Goal: Register for event/course: Sign up to attend an event or enroll in a course

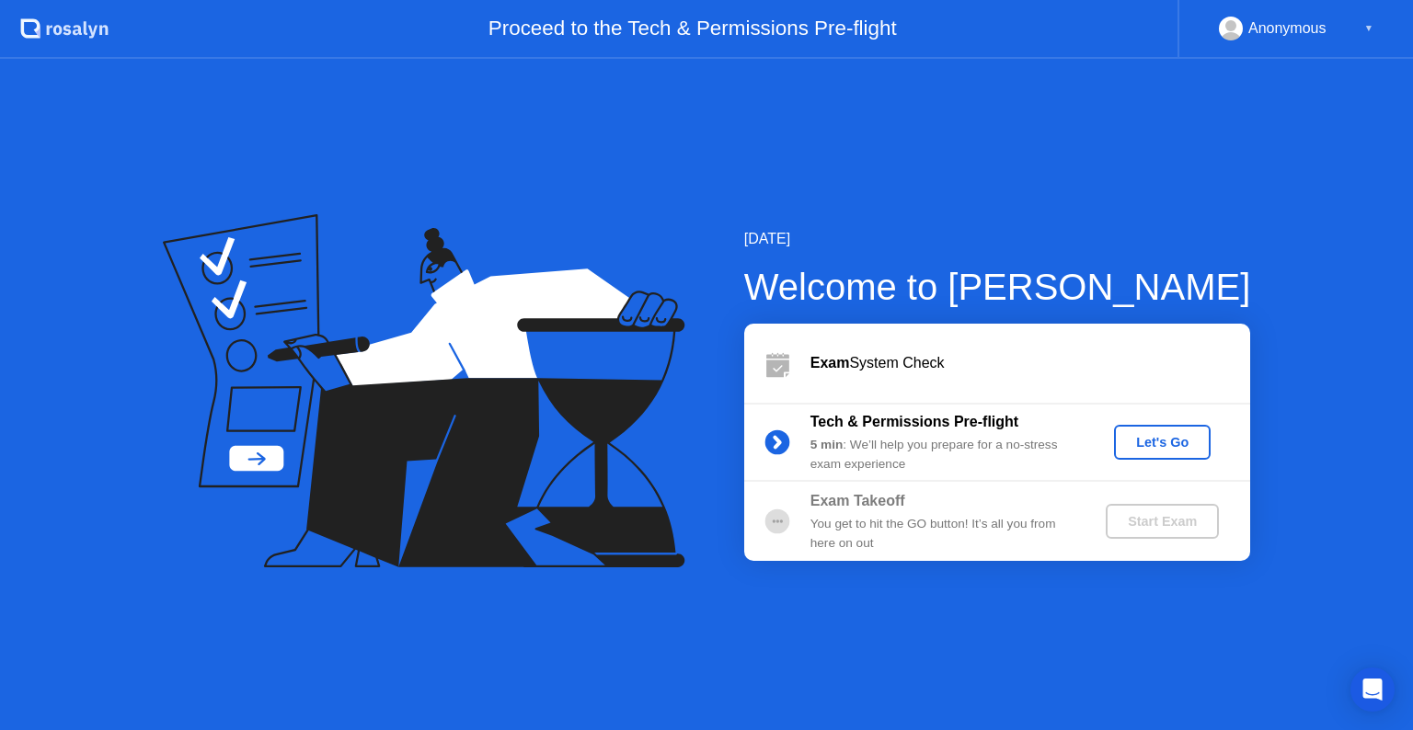
click at [1156, 449] on div "Let's Go" at bounding box center [1162, 442] width 82 height 15
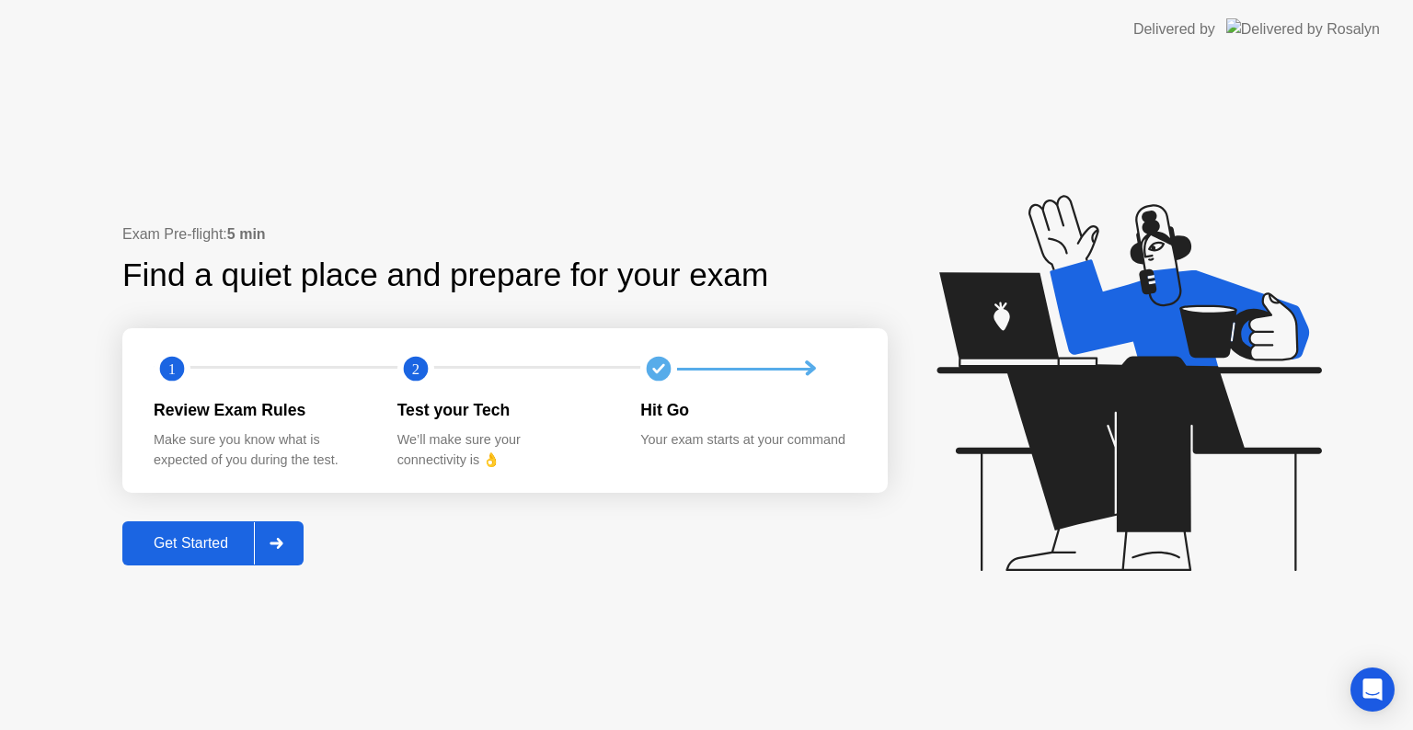
click at [190, 556] on button "Get Started" at bounding box center [212, 544] width 181 height 44
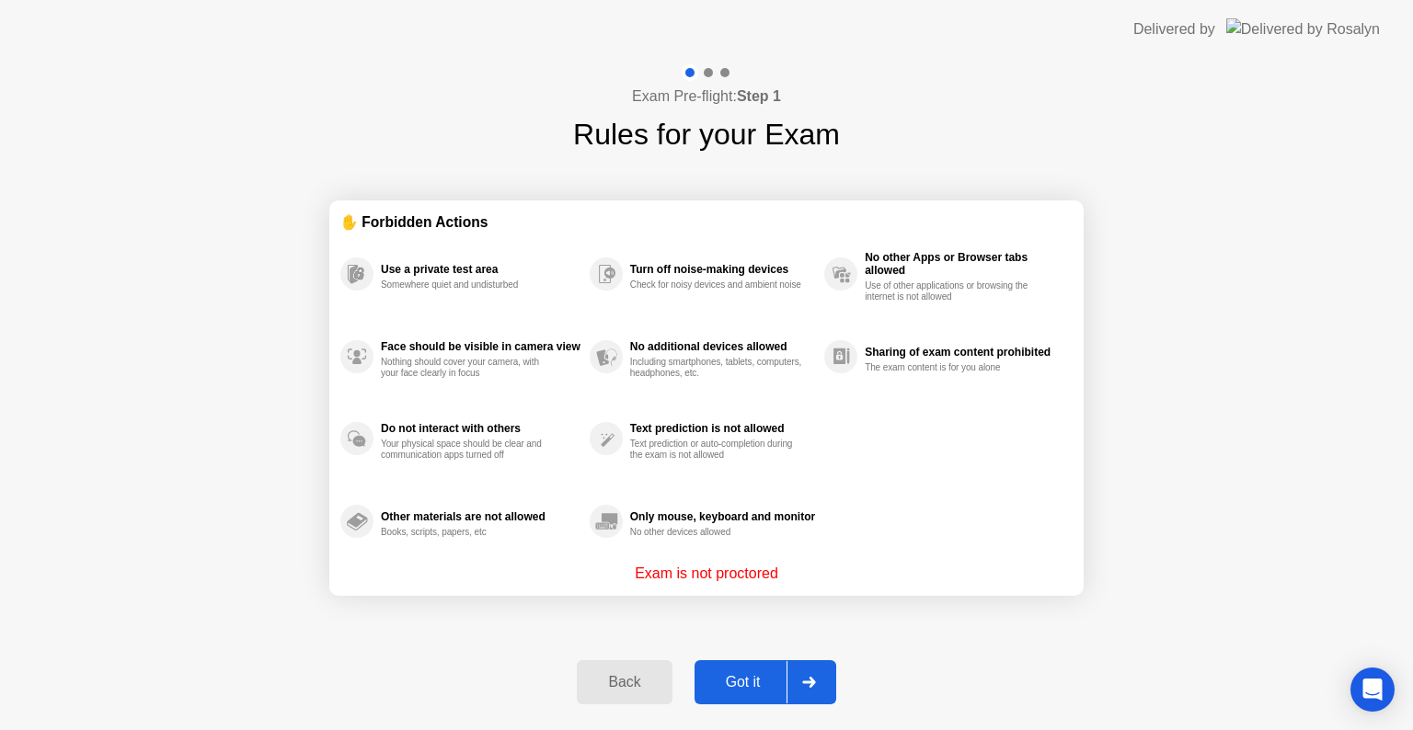
click at [752, 683] on div "Got it" at bounding box center [743, 682] width 86 height 17
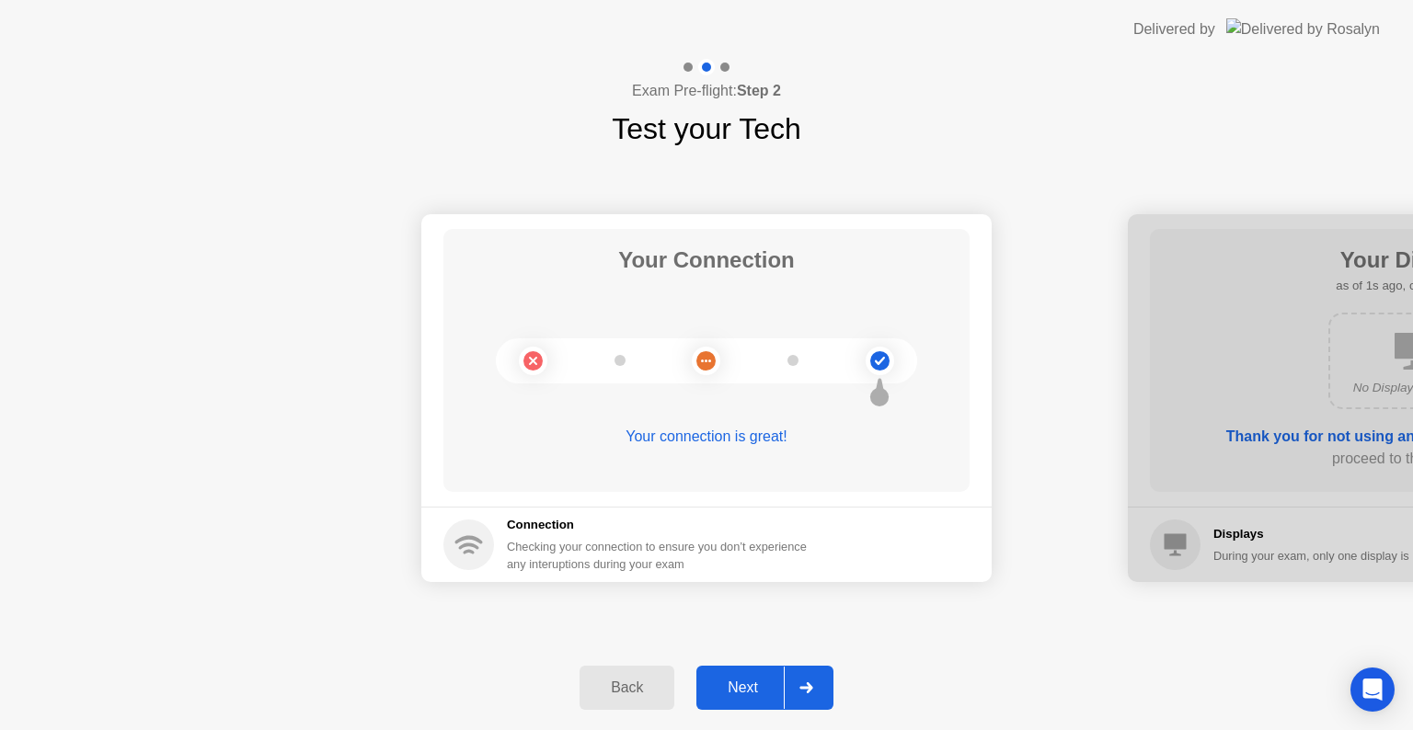
click at [742, 693] on div "Next" at bounding box center [743, 688] width 82 height 17
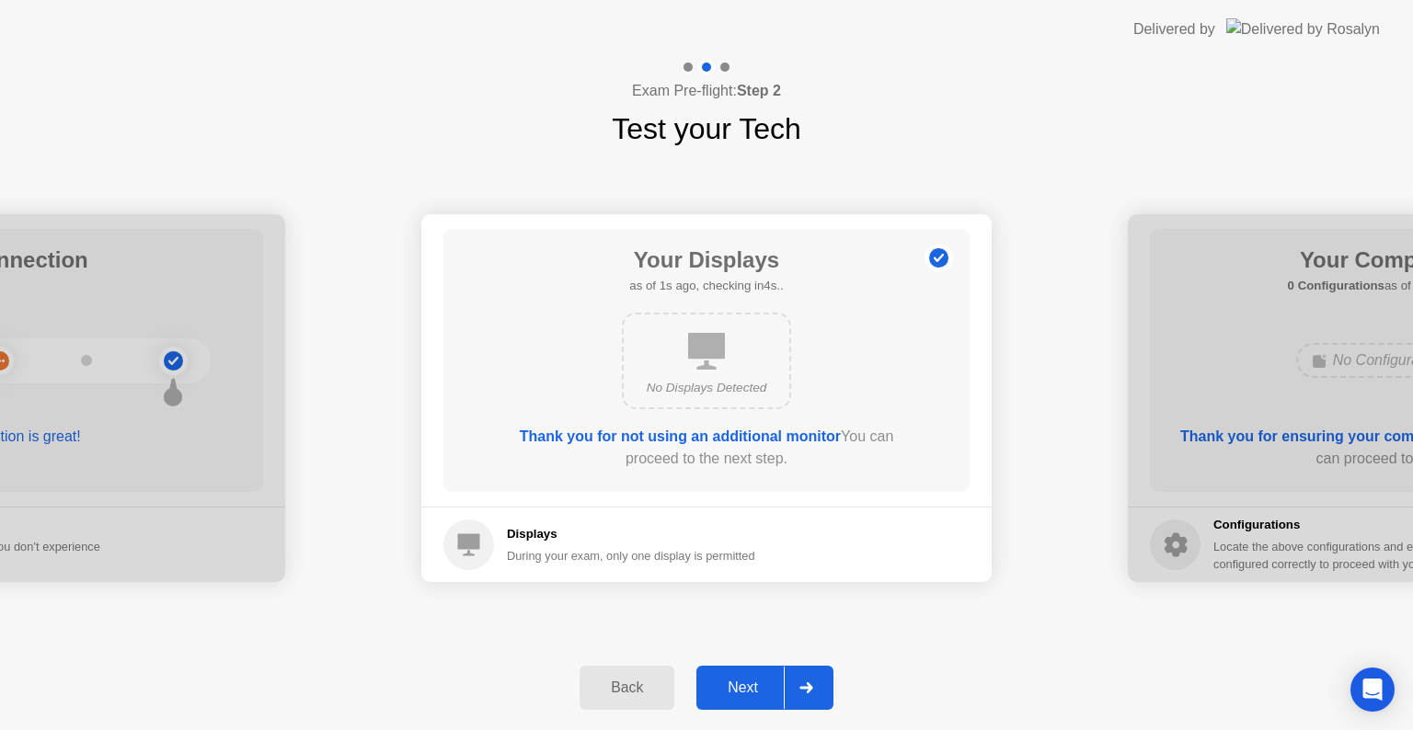
click at [747, 671] on button "Next" at bounding box center [764, 688] width 137 height 44
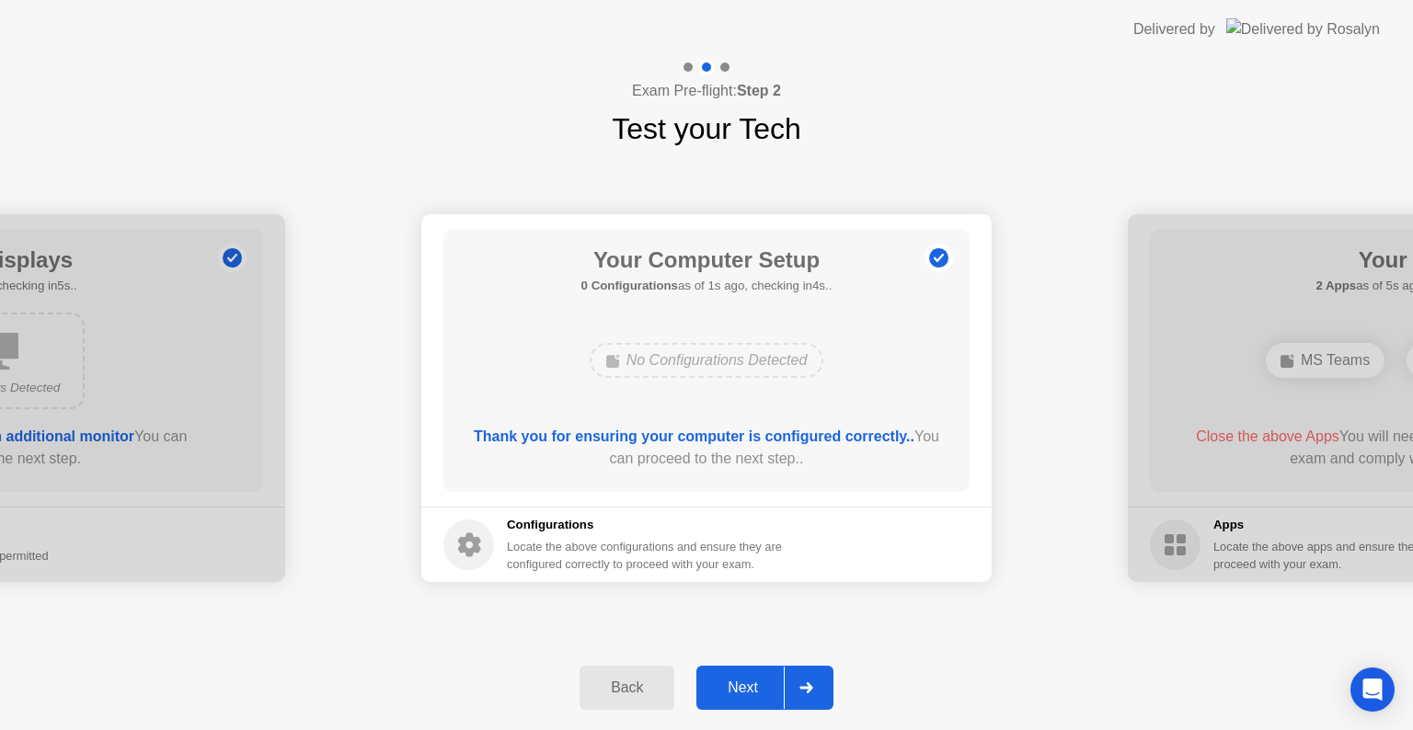
click at [747, 671] on button "Next" at bounding box center [764, 688] width 137 height 44
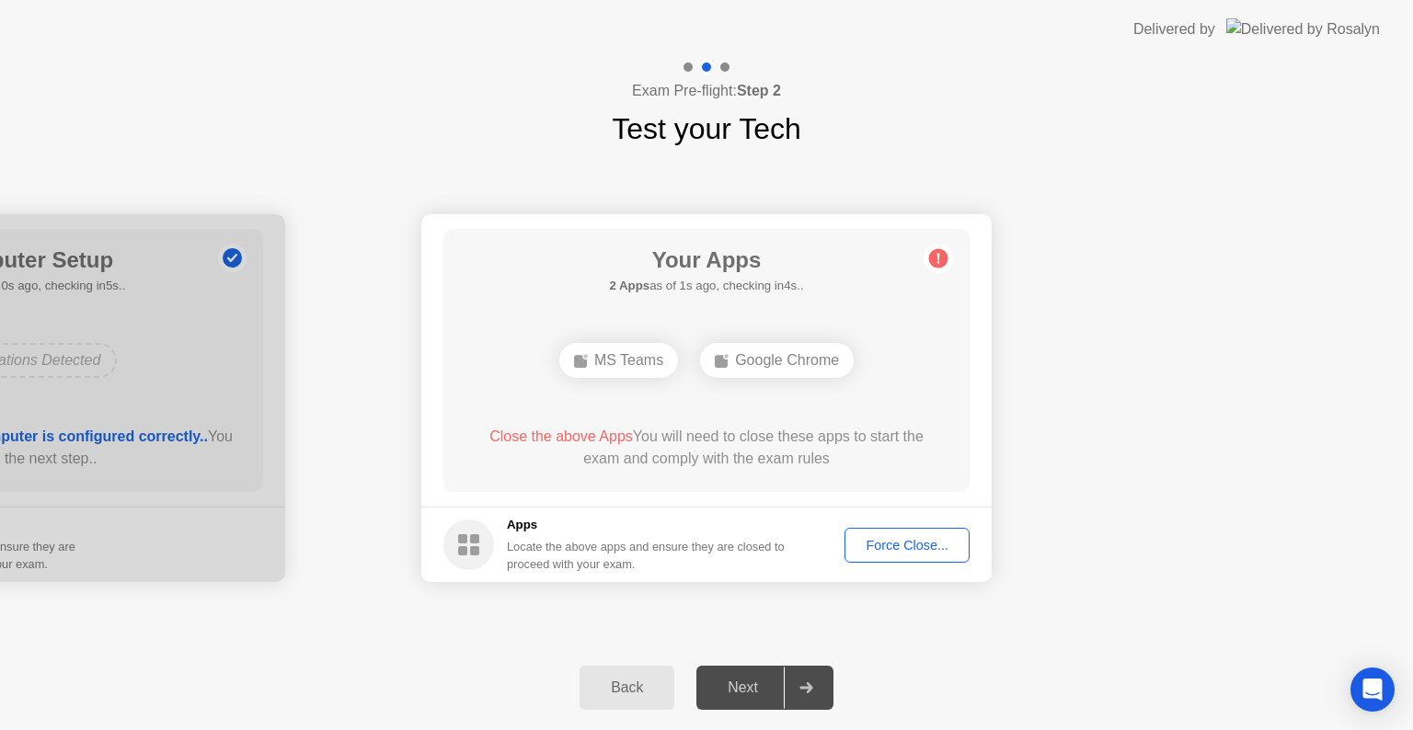
click at [887, 542] on div "Force Close..." at bounding box center [907, 545] width 112 height 15
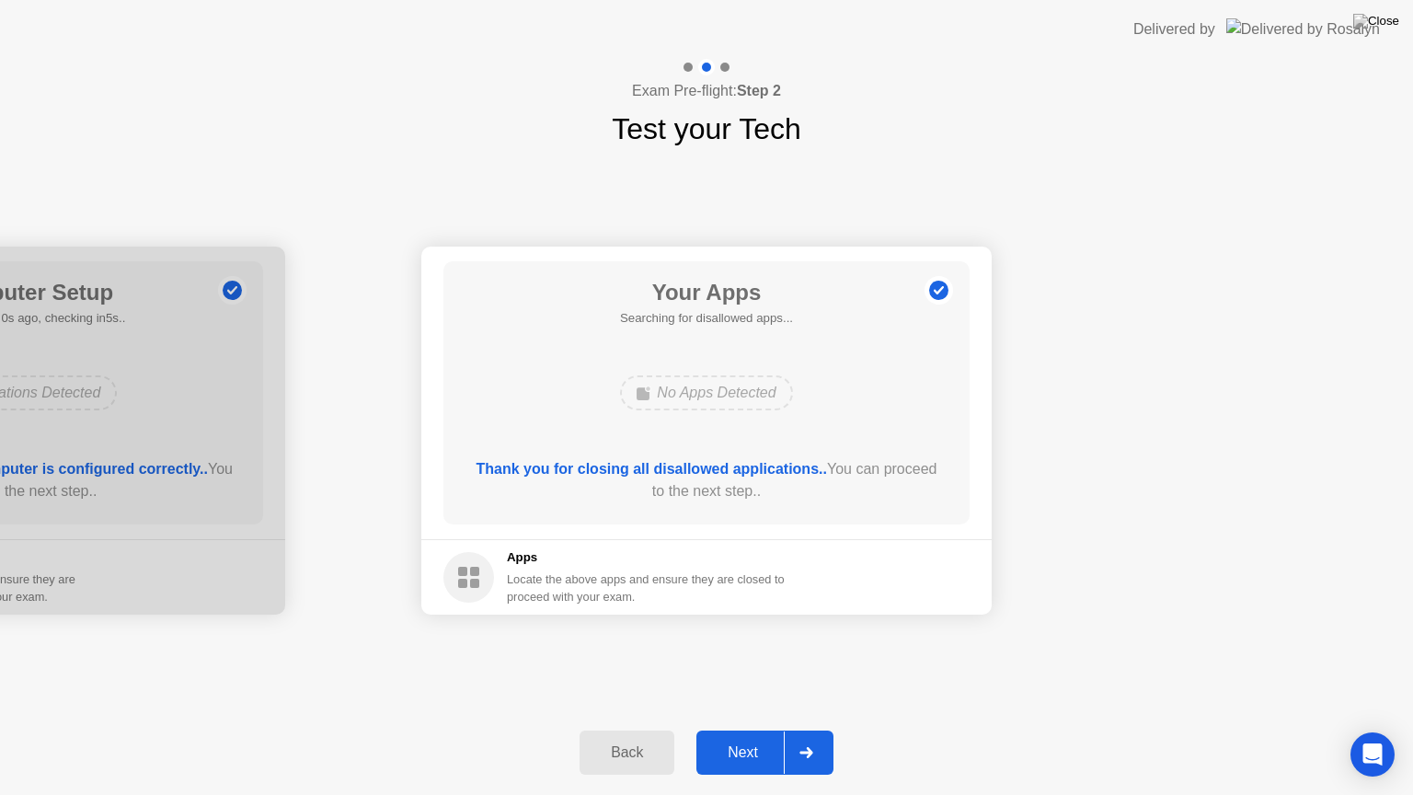
click at [758, 730] on div "Next" at bounding box center [743, 752] width 82 height 17
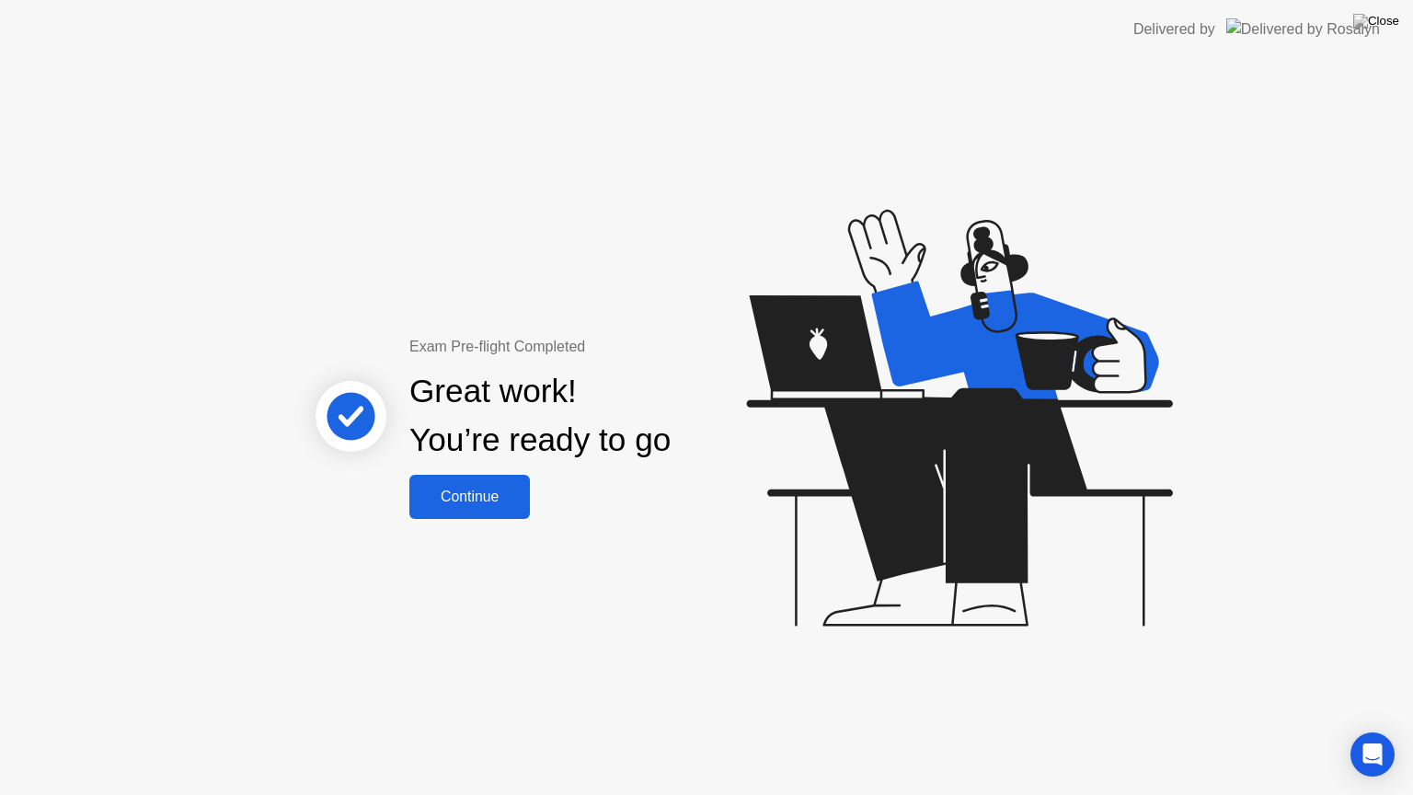
click at [482, 482] on button "Continue" at bounding box center [469, 497] width 121 height 44
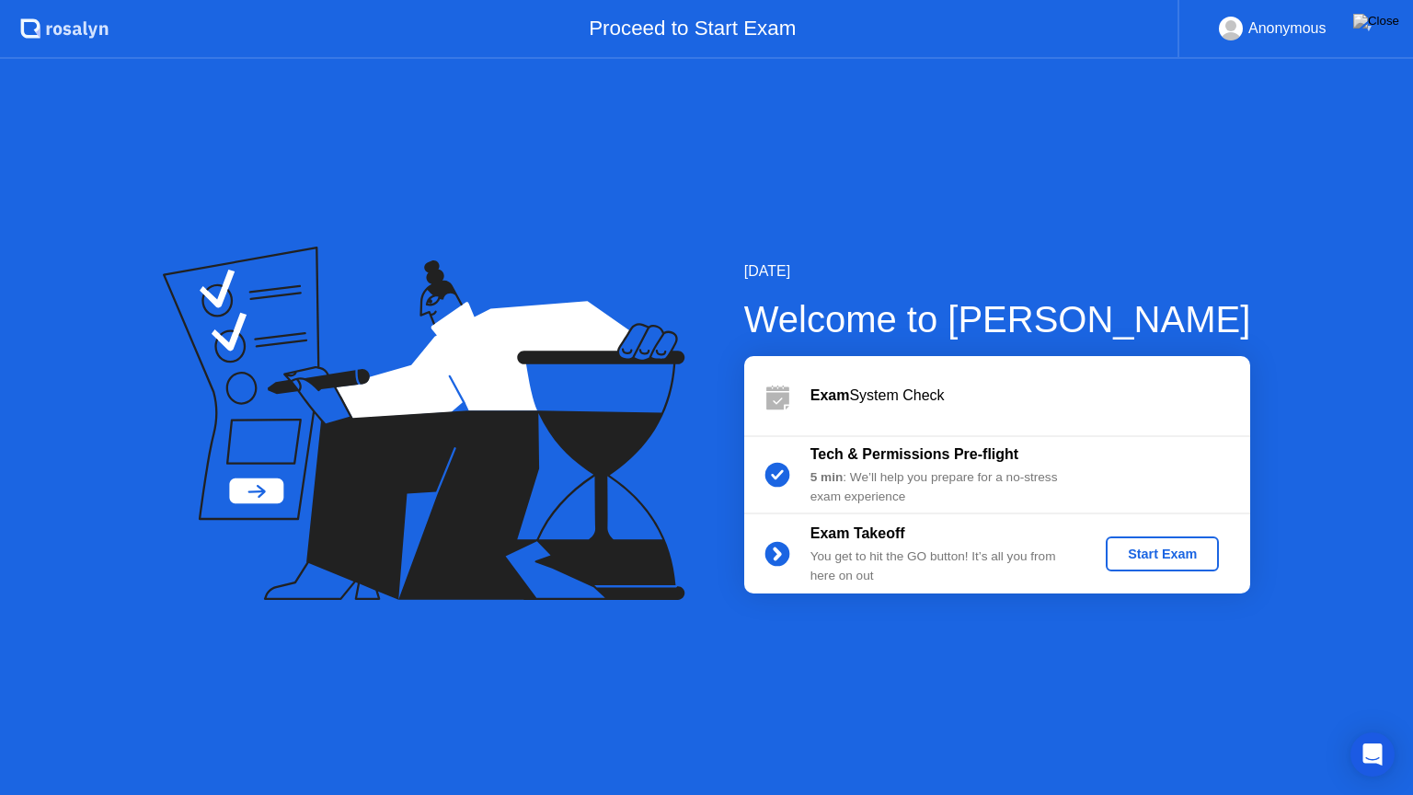
click at [1154, 552] on div "Start Exam" at bounding box center [1162, 553] width 98 height 15
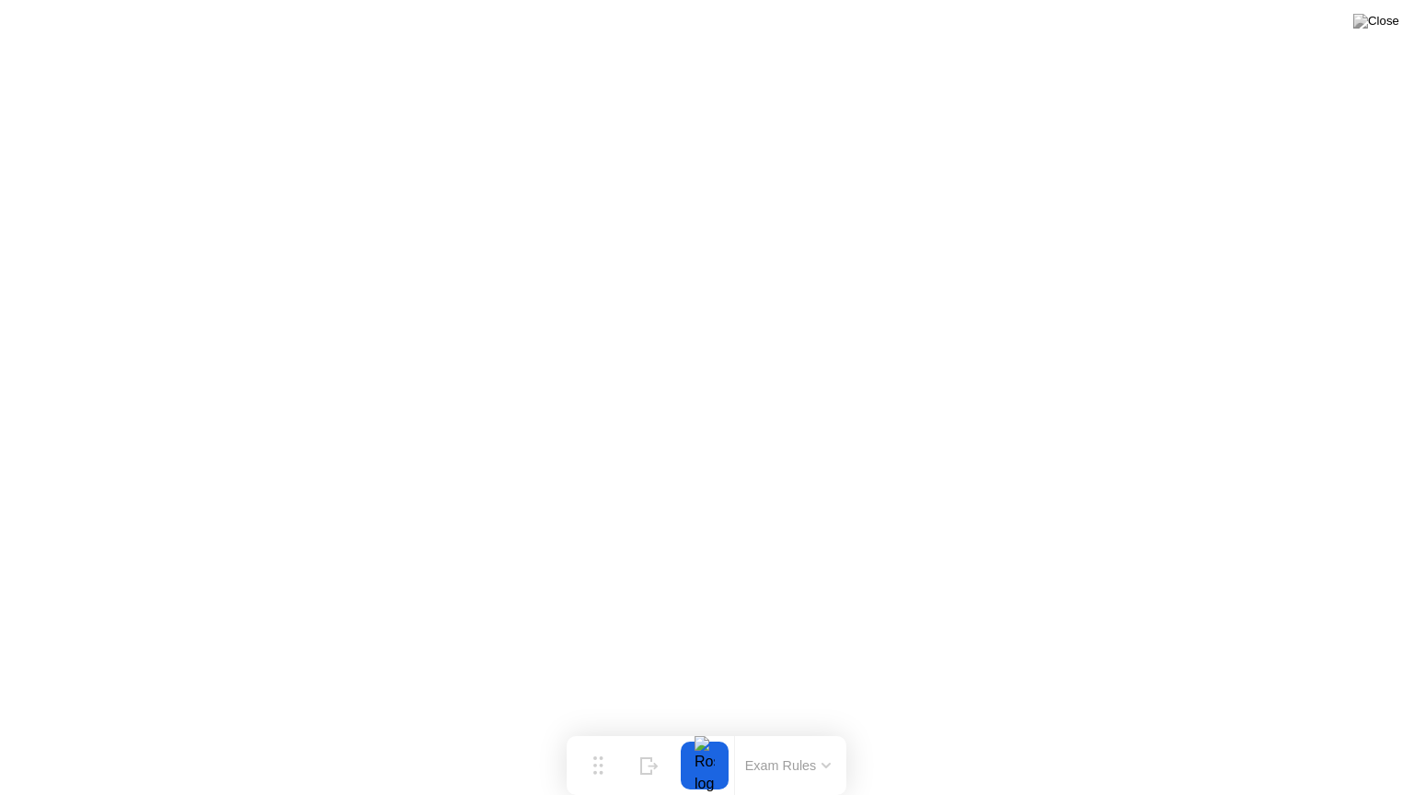
click at [695, 730] on div at bounding box center [704, 766] width 39 height 48
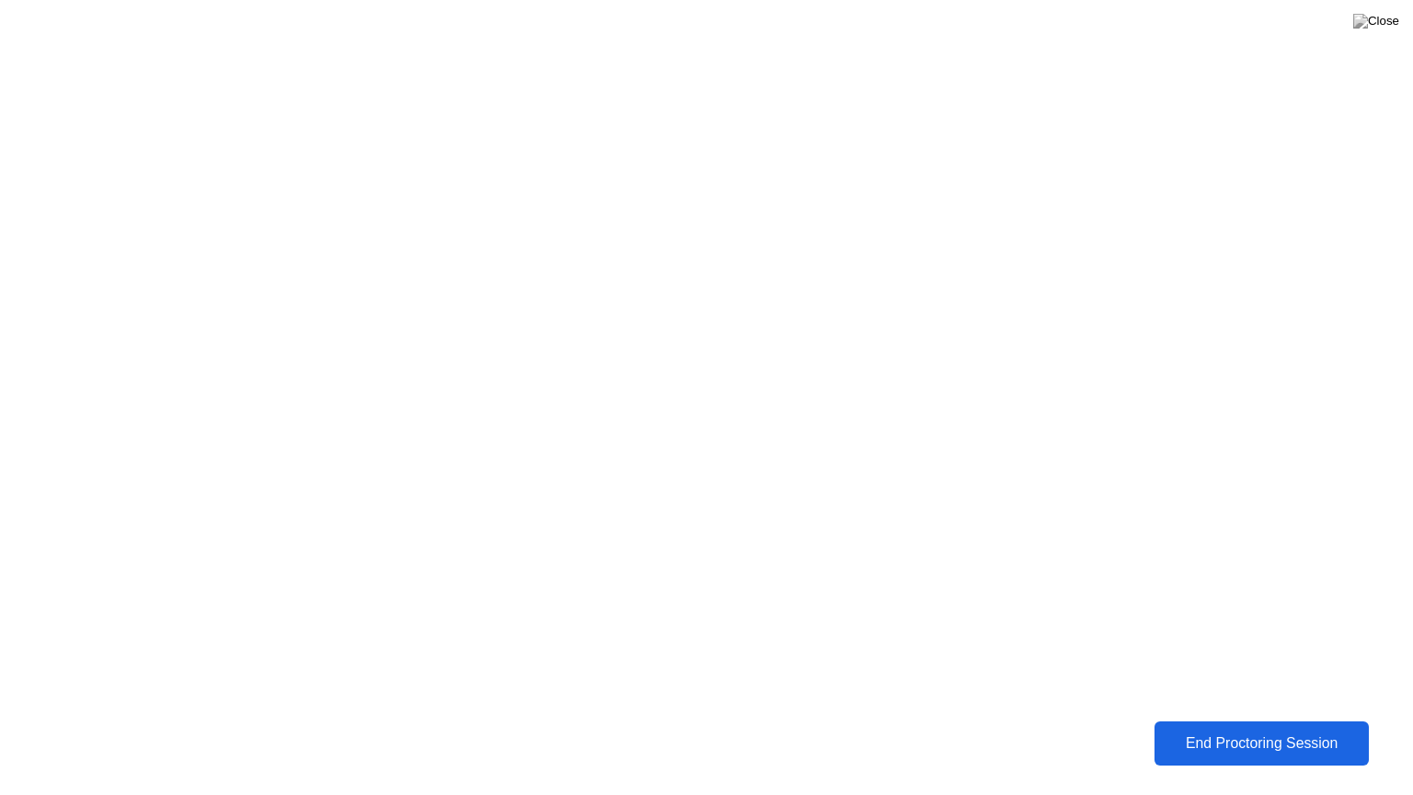
click at [1174, 730] on div "End Proctoring Session" at bounding box center [1262, 743] width 224 height 18
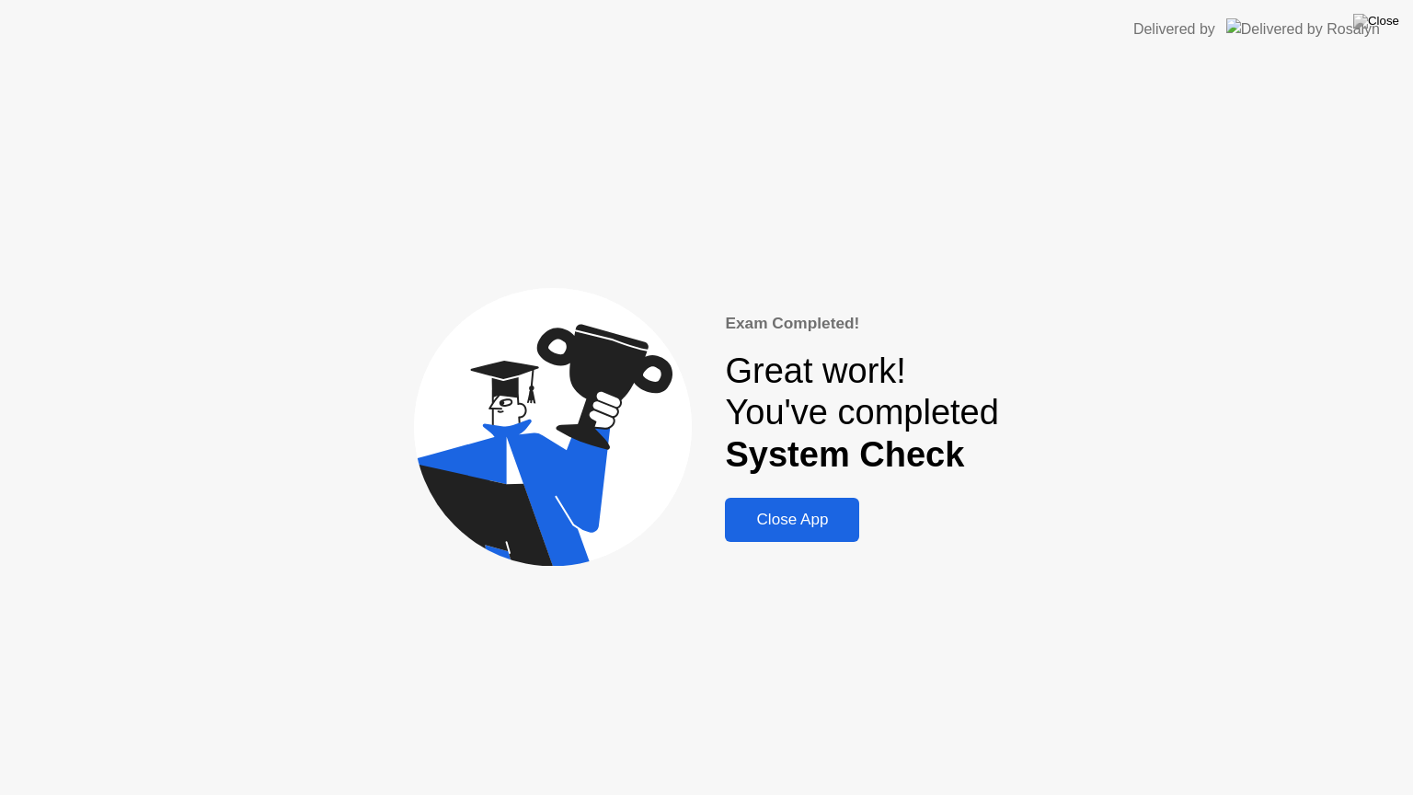
click at [833, 532] on button "Close App" at bounding box center [792, 520] width 134 height 44
